Goal: Download file/media

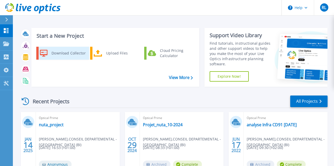
click at [60, 50] on div "Download Collector" at bounding box center [68, 53] width 39 height 10
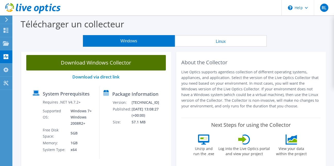
click at [117, 62] on link "Download Windows Collector" at bounding box center [96, 62] width 140 height 15
